Goal: Register for event/course

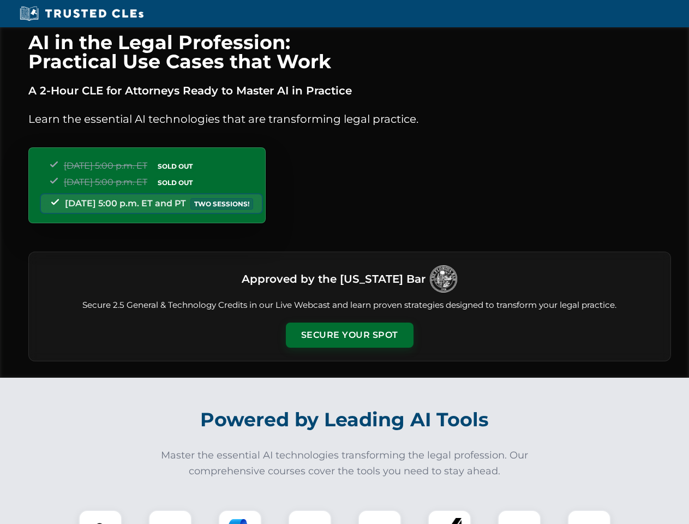
click at [349, 335] on button "Secure Your Spot" at bounding box center [350, 334] width 128 height 25
click at [100, 517] on img at bounding box center [101, 532] width 32 height 32
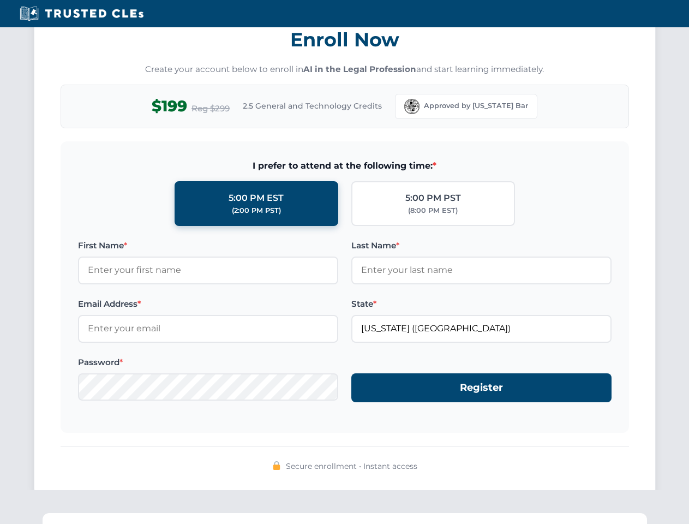
scroll to position [1071, 0]
